Goal: Task Accomplishment & Management: Use online tool/utility

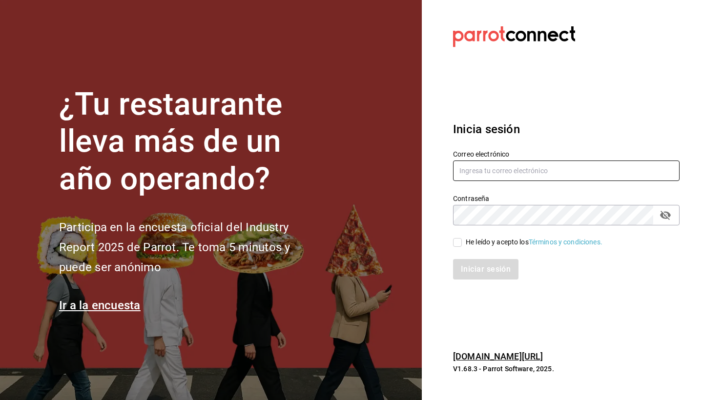
type input "[EMAIL_ADDRESS][DOMAIN_NAME]"
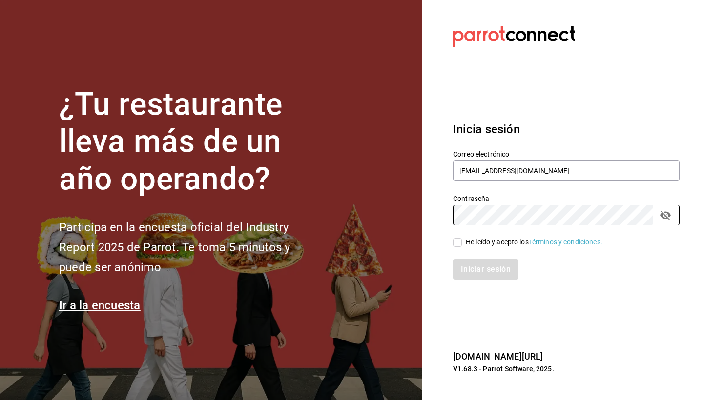
click at [460, 243] on input "He leído y acepto los Términos y condiciones." at bounding box center [457, 242] width 9 height 9
checkbox input "true"
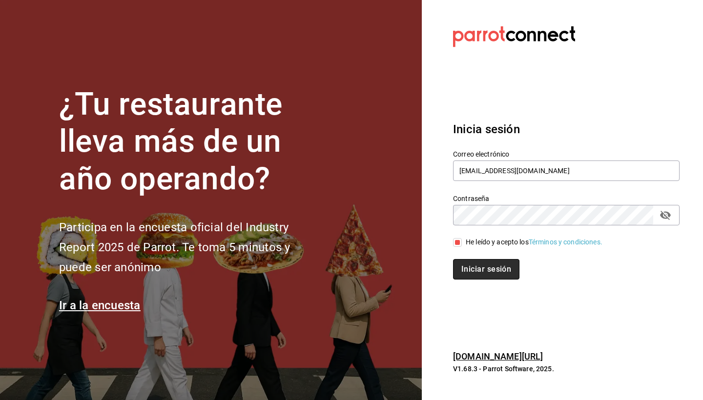
click at [470, 264] on button "Iniciar sesión" at bounding box center [486, 269] width 66 height 21
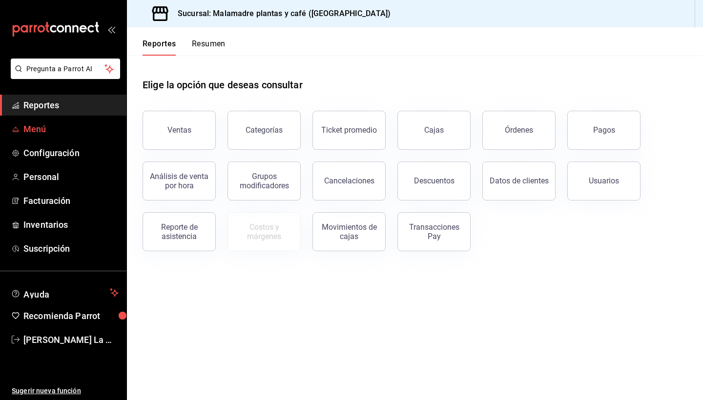
click at [68, 131] on span "Menú" at bounding box center [70, 129] width 95 height 13
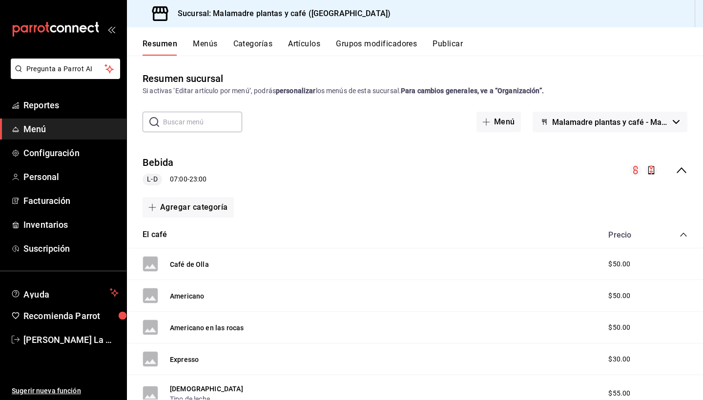
click at [320, 41] on button "Artículos" at bounding box center [304, 47] width 32 height 17
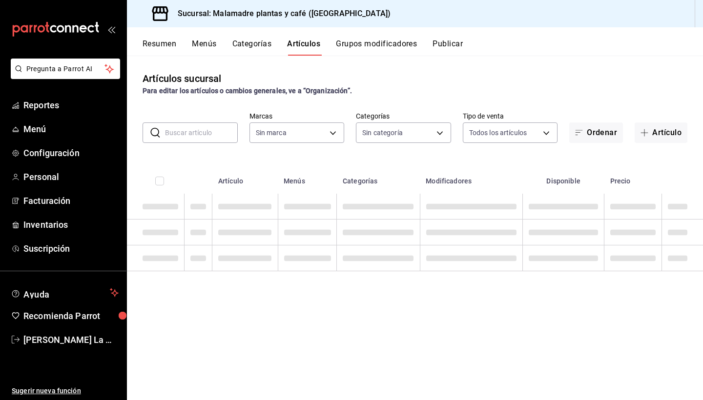
type input "68e4d692-2183-4f96-b402-074ec11fcc6f"
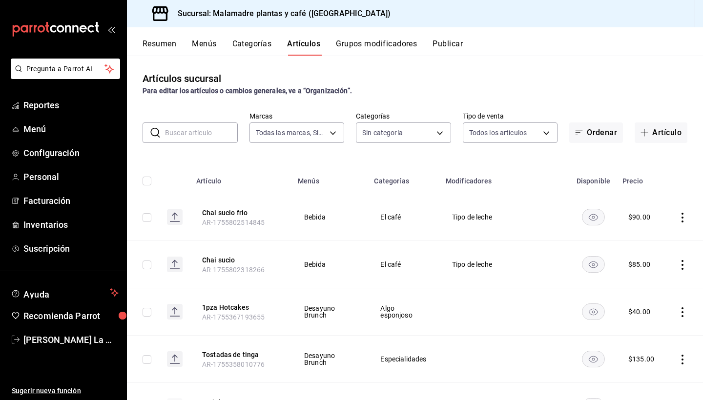
type input "007431f9-d3ac-4838-8066-8944d70b4971,78343018-d22a-4318-a208-d0d7c08671b1,4ffd8…"
click at [663, 127] on button "Artículo" at bounding box center [661, 133] width 53 height 21
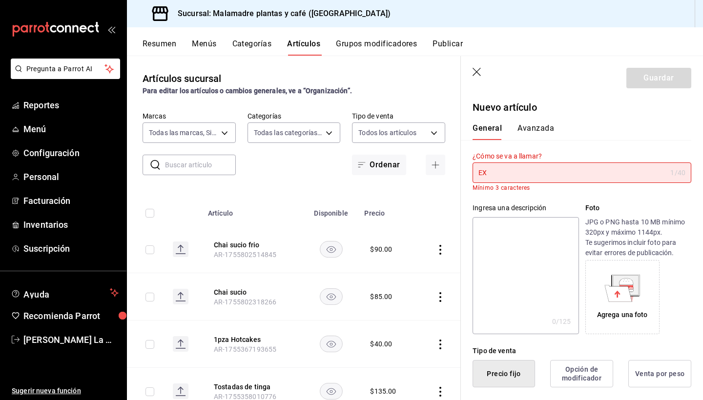
type input "E"
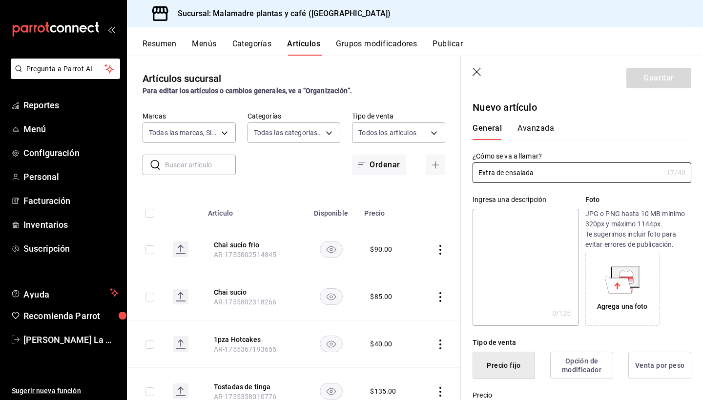
type input "Extra de ensalada"
click at [509, 243] on textarea at bounding box center [526, 267] width 106 height 117
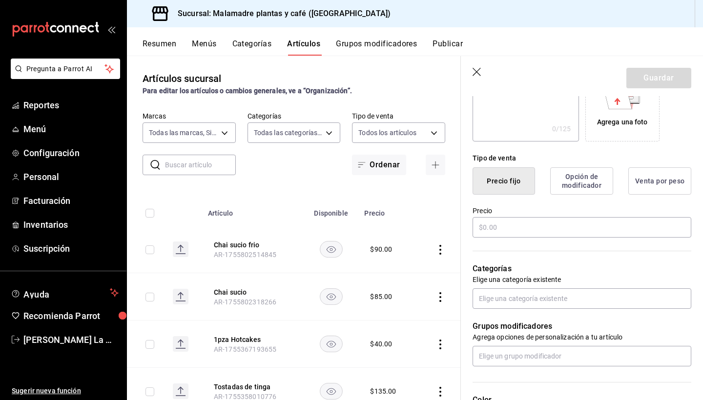
scroll to position [187, 0]
click at [635, 227] on input "text" at bounding box center [582, 225] width 219 height 21
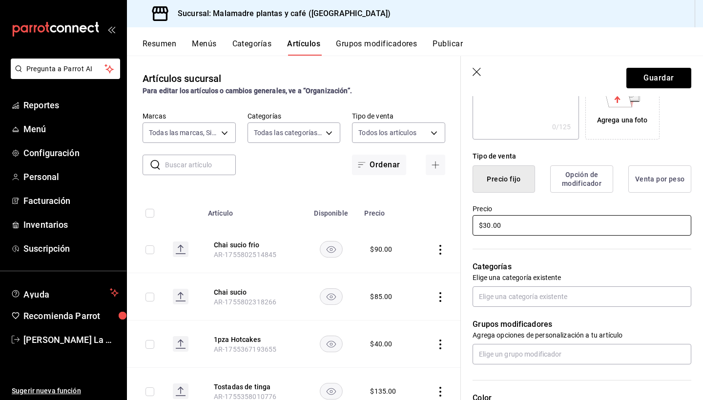
type input "$30.00"
click at [605, 248] on div "Categorías Elige una categoría existente" at bounding box center [576, 272] width 231 height 70
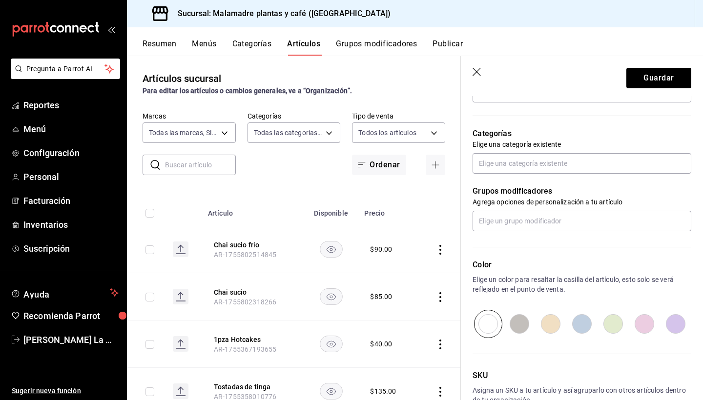
scroll to position [321, 0]
click at [538, 167] on input "text" at bounding box center [582, 162] width 219 height 21
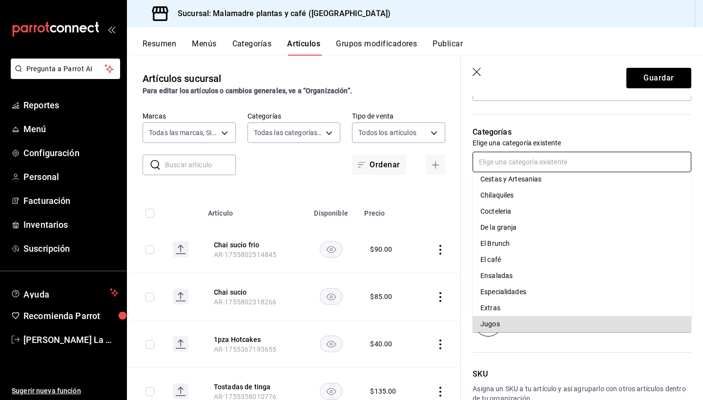
scroll to position [102, 0]
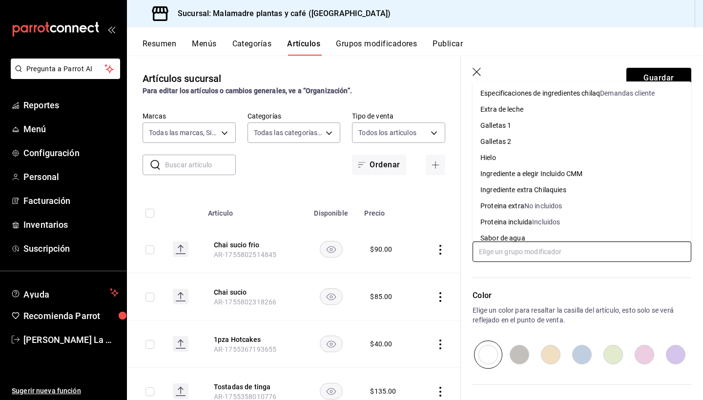
click at [500, 252] on input "text" at bounding box center [582, 252] width 219 height 21
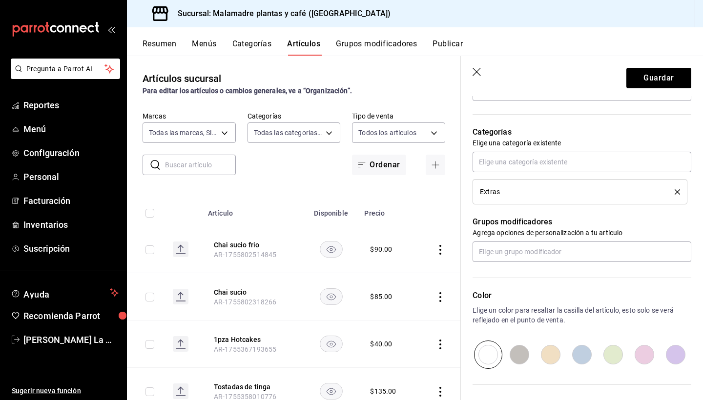
click at [554, 283] on div "Color Elige un color para resaltar la casilla del artículo, esto solo se verá r…" at bounding box center [576, 315] width 231 height 107
click at [544, 270] on div "Color Elige un color para resaltar la casilla del artículo, esto solo se verá r…" at bounding box center [576, 315] width 231 height 107
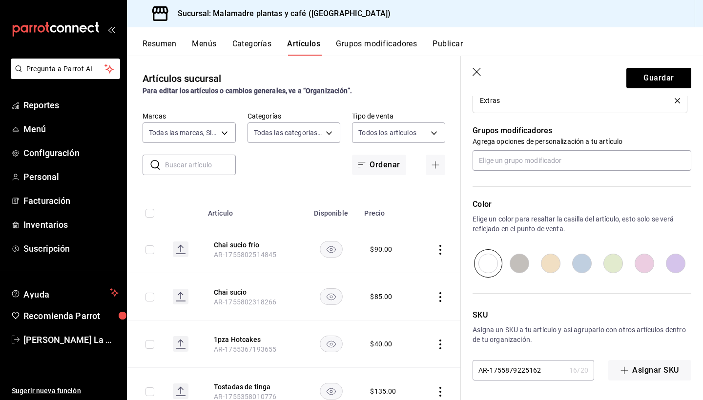
scroll to position [413, 0]
click at [643, 80] on button "Guardar" at bounding box center [659, 78] width 65 height 21
